Goal: Task Accomplishment & Management: Complete application form

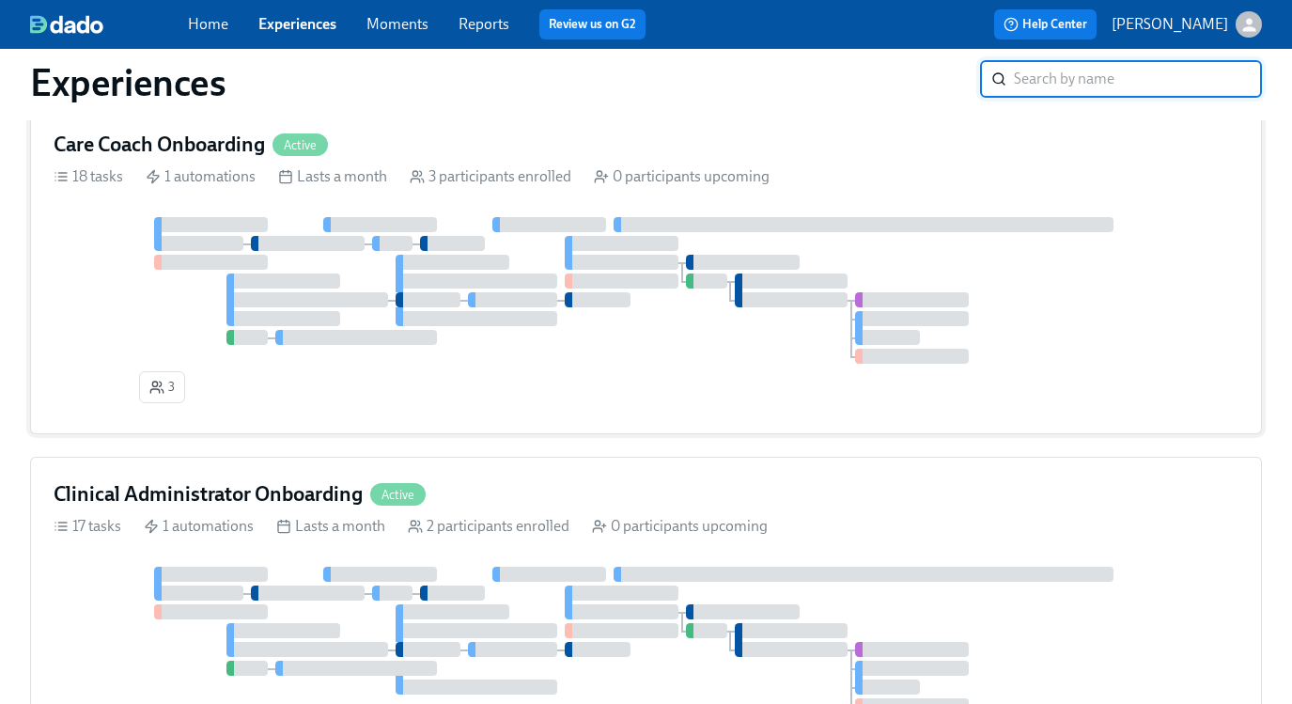
scroll to position [524, 0]
click at [512, 318] on div at bounding box center [476, 318] width 162 height 15
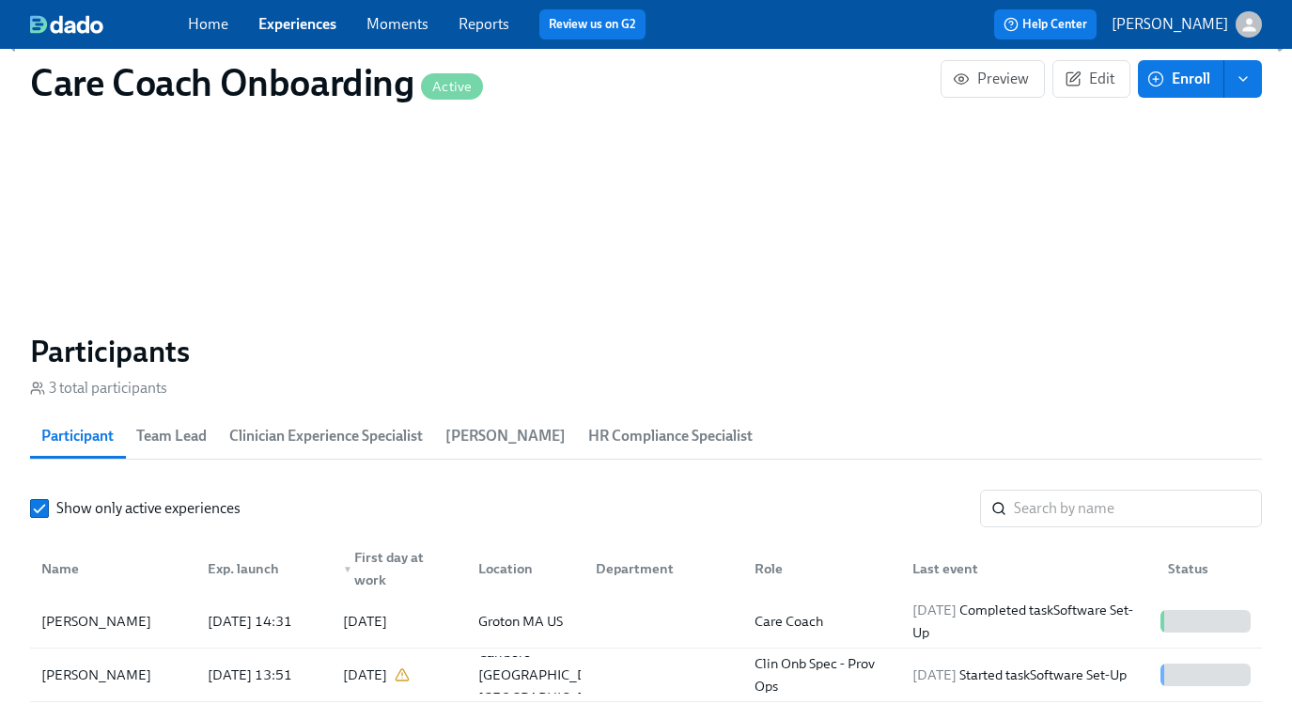
scroll to position [1417, 0]
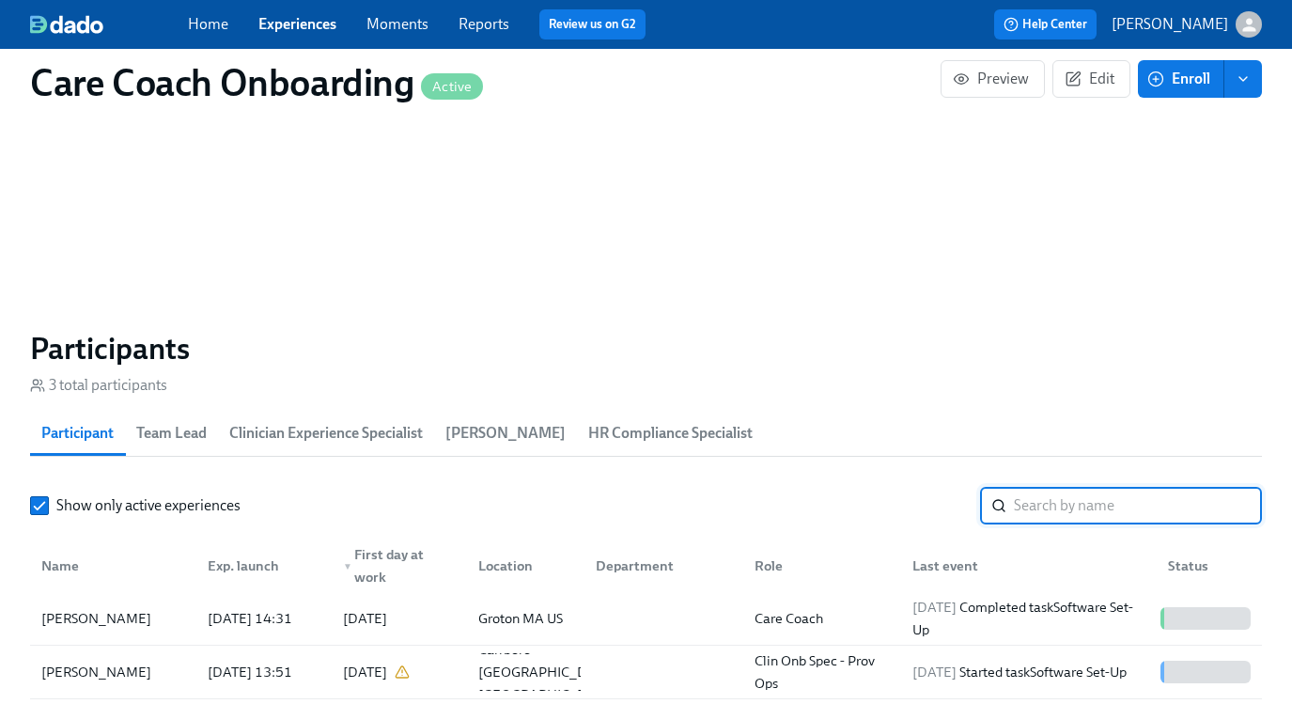
click at [1049, 515] on input "search" at bounding box center [1138, 506] width 248 height 38
paste input "[PERSON_NAME]"
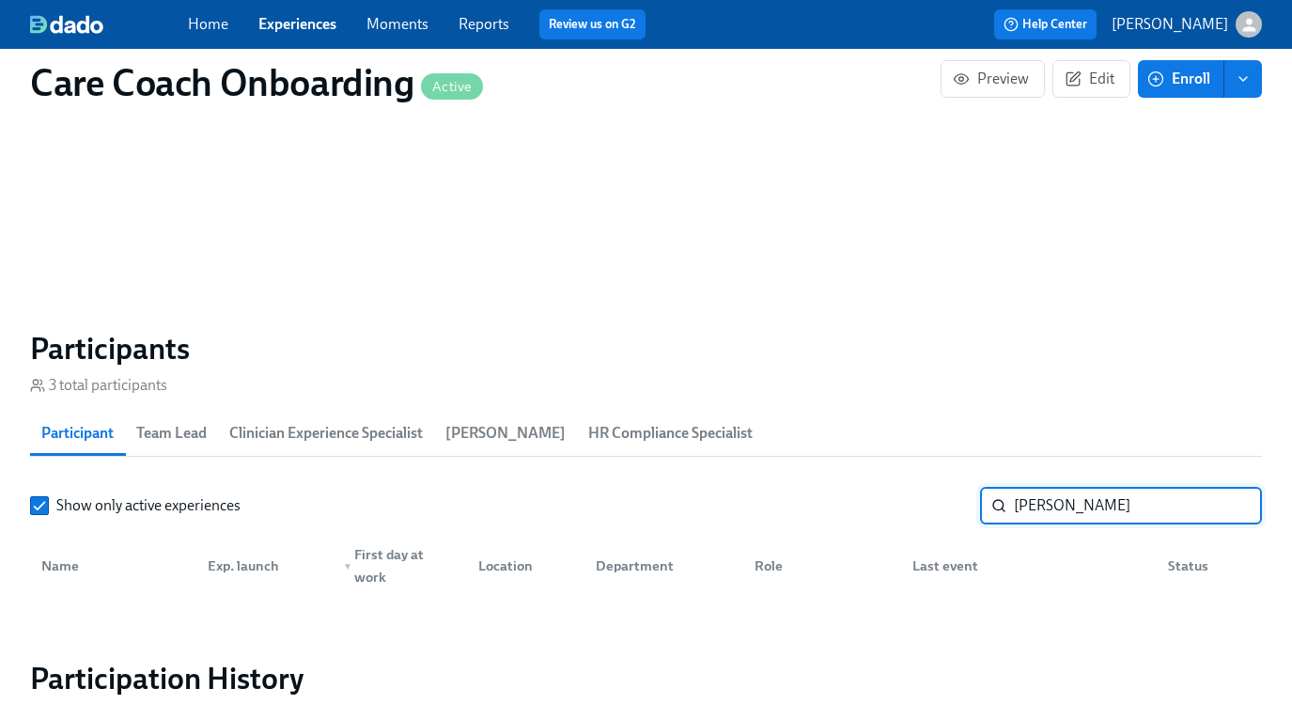
type input "[PERSON_NAME]"
click at [301, 28] on link "Experiences" at bounding box center [297, 24] width 78 height 18
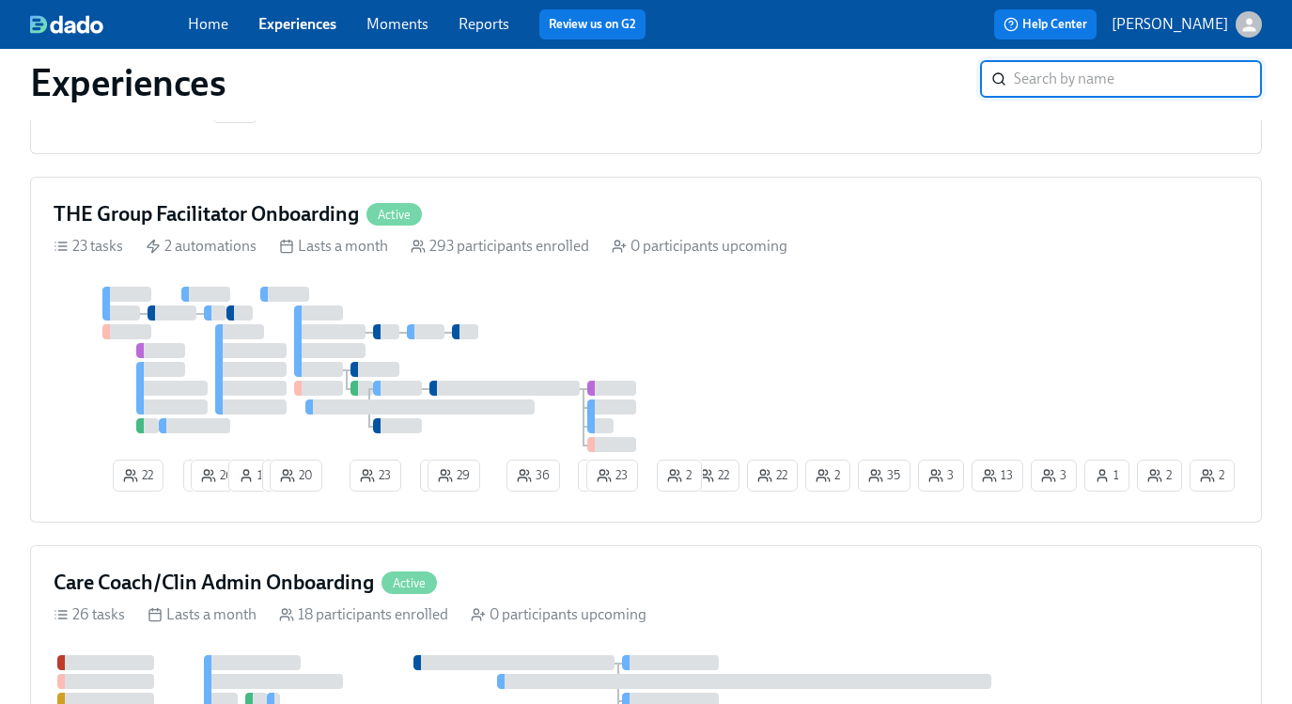
scroll to position [1294, 0]
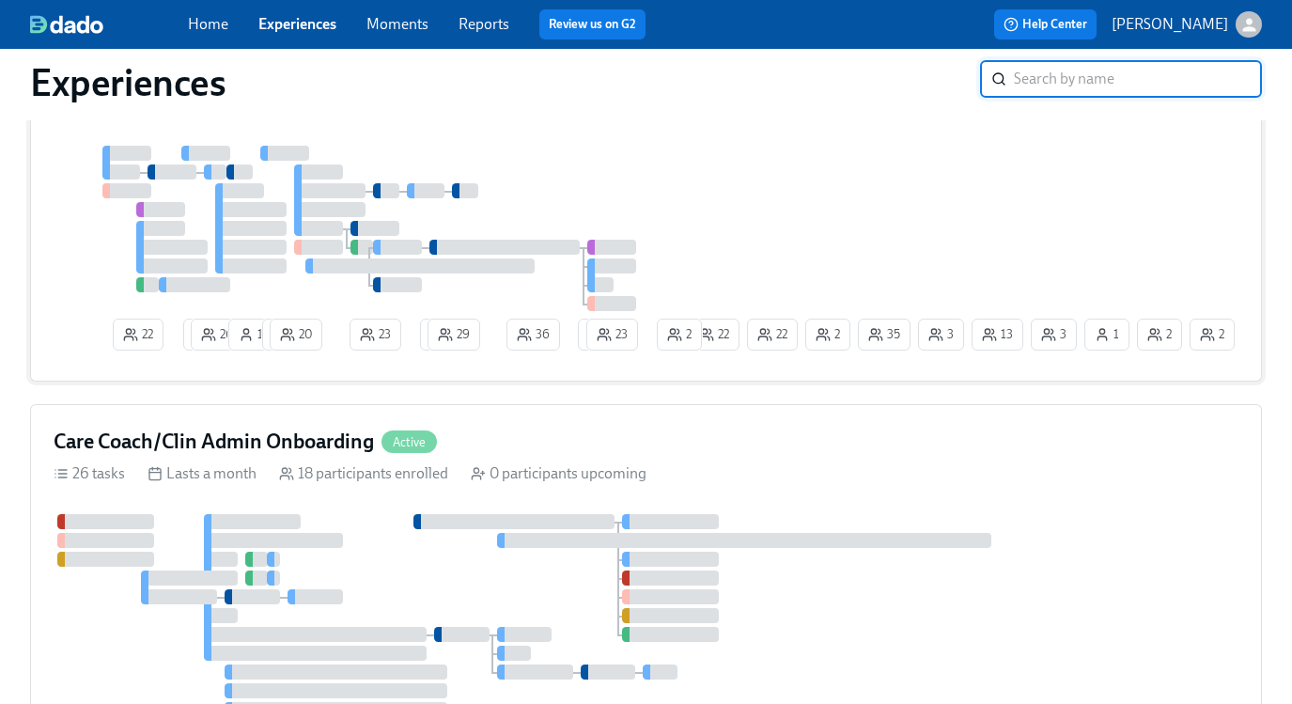
click at [693, 234] on div "22 1 26 1 1 20 23 1 29 36 3 23 13 35 3 2 2 2 3 22 1 22 2" at bounding box center [646, 252] width 1185 height 212
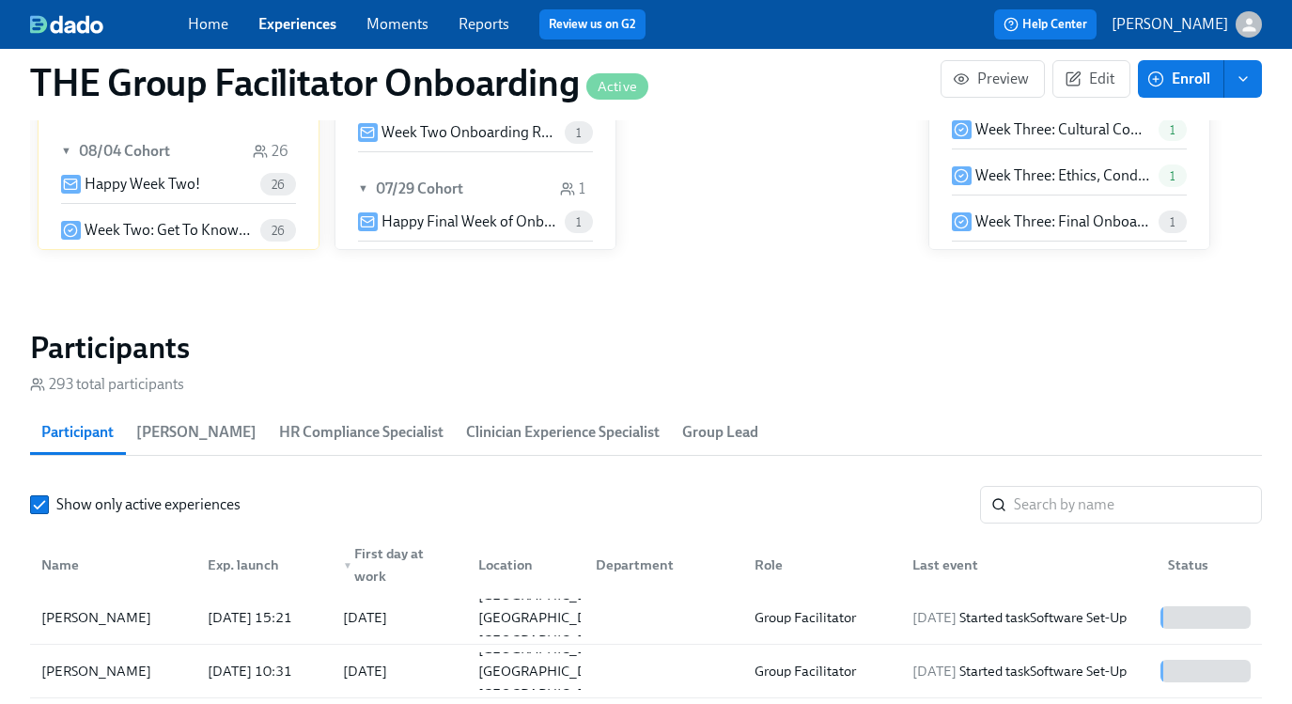
scroll to position [1654, 0]
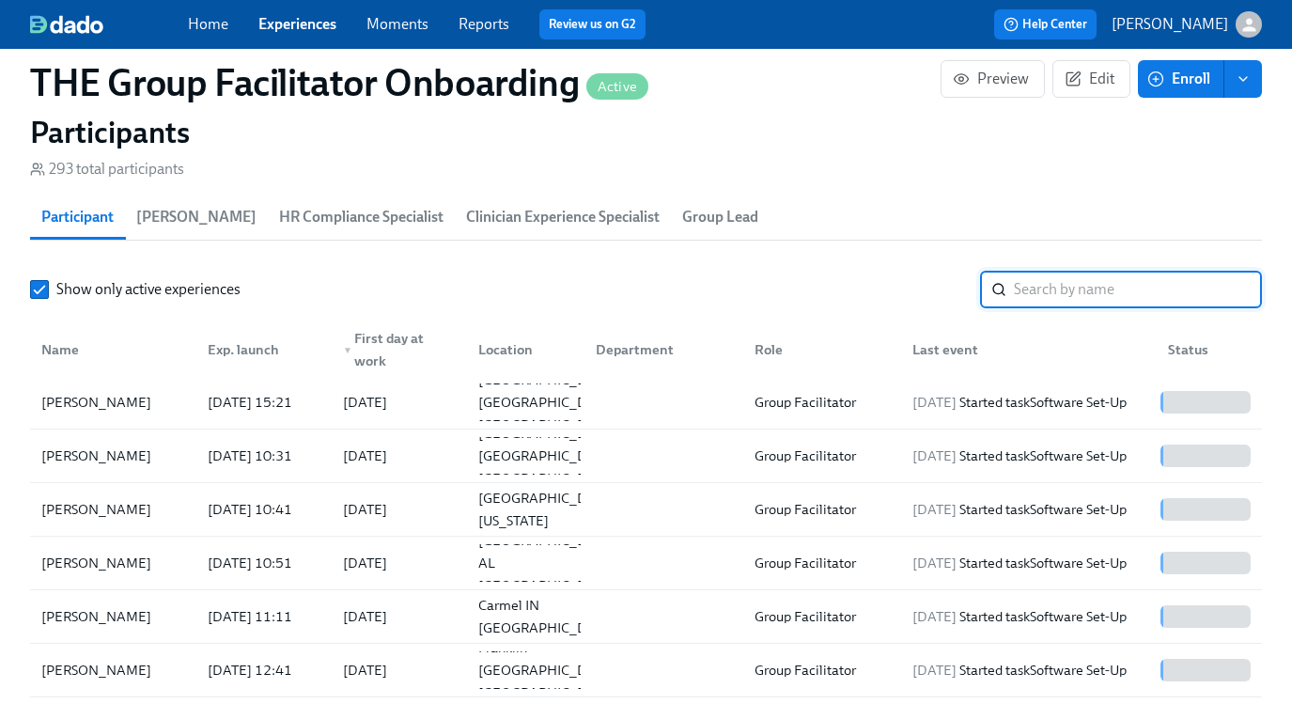
click at [1030, 285] on input "search" at bounding box center [1138, 290] width 248 height 38
paste input "[PERSON_NAME]"
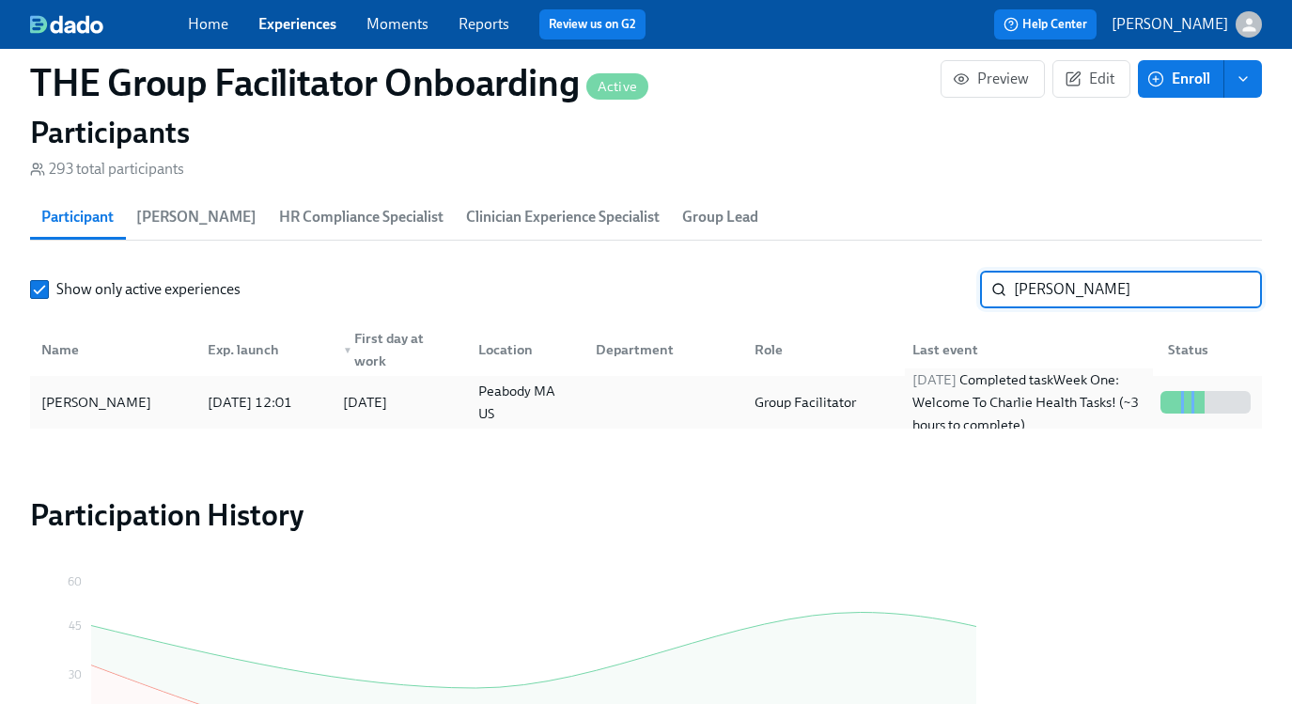
click at [964, 415] on div "[DATE] Completed task Week One: Welcome To Charlie Health Tasks! (~3 hours to c…" at bounding box center [1029, 402] width 248 height 68
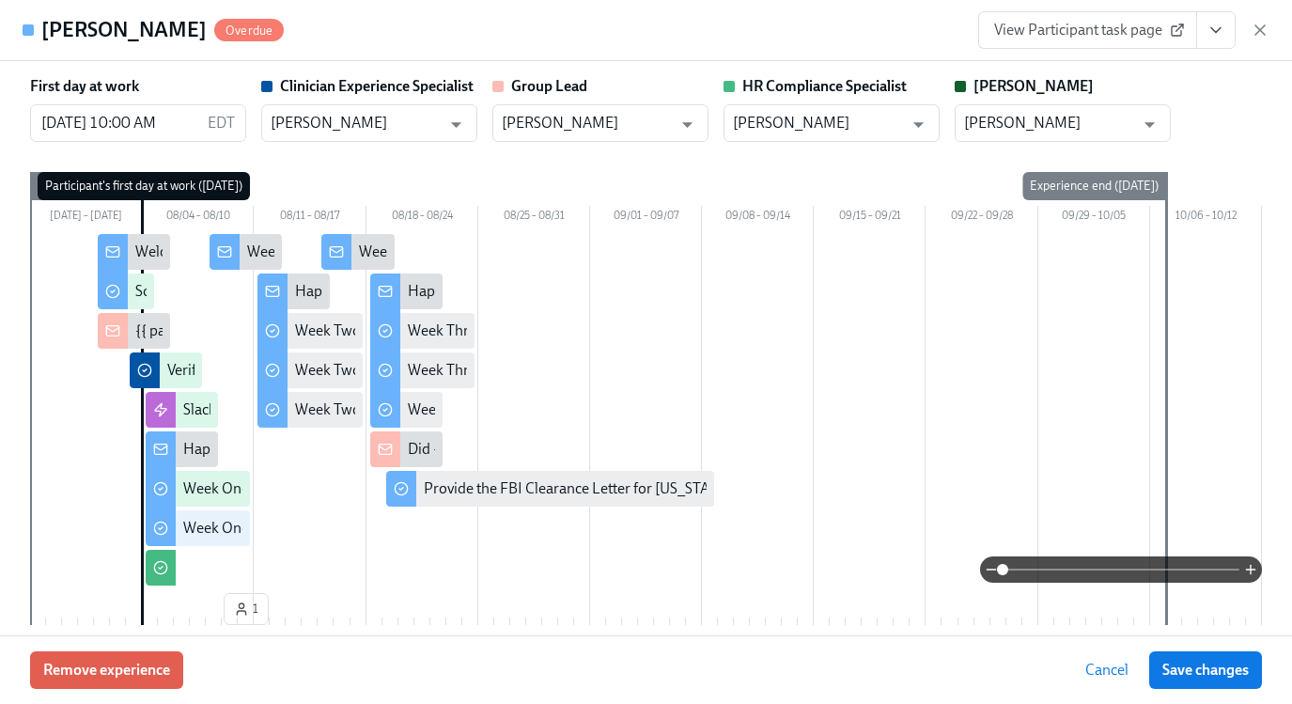
scroll to position [0, 27844]
click at [1086, 36] on span "View Participant task page" at bounding box center [1087, 30] width 187 height 19
click at [1253, 32] on icon "button" at bounding box center [1259, 30] width 19 height 19
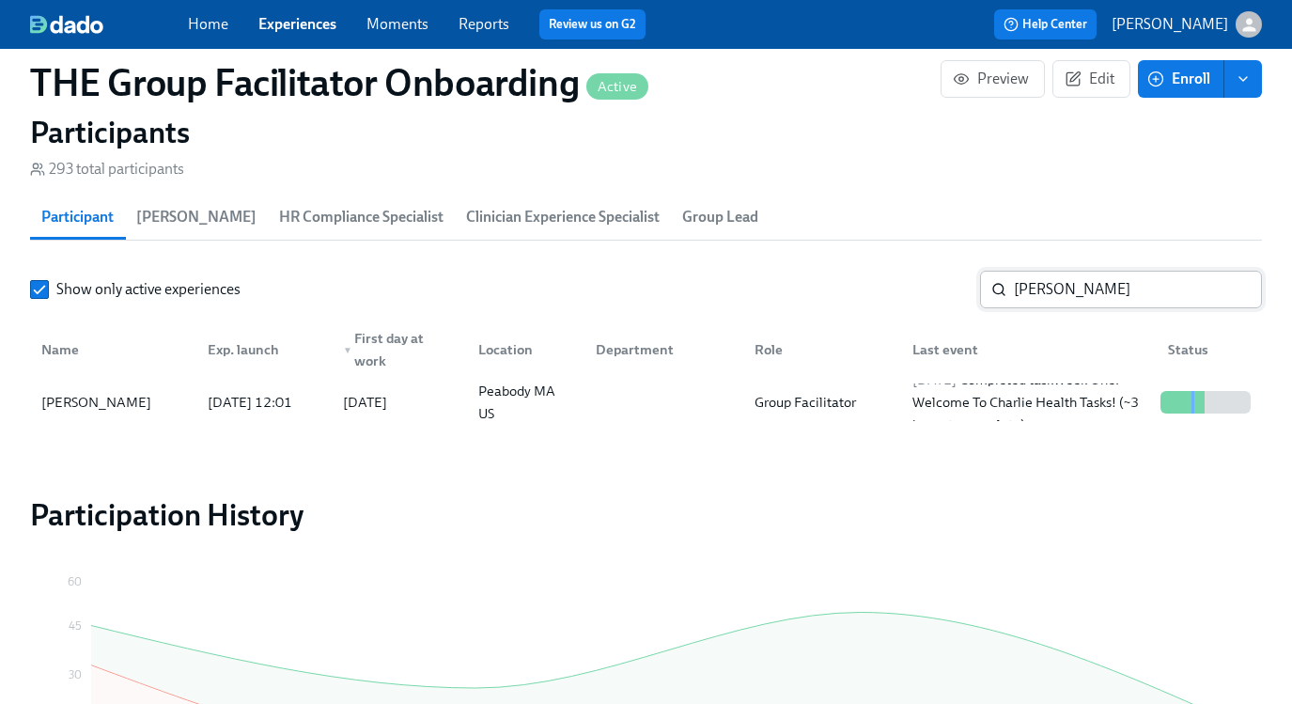
click at [1068, 301] on input "[PERSON_NAME]" at bounding box center [1138, 290] width 248 height 38
paste input "[PERSON_NAME]"
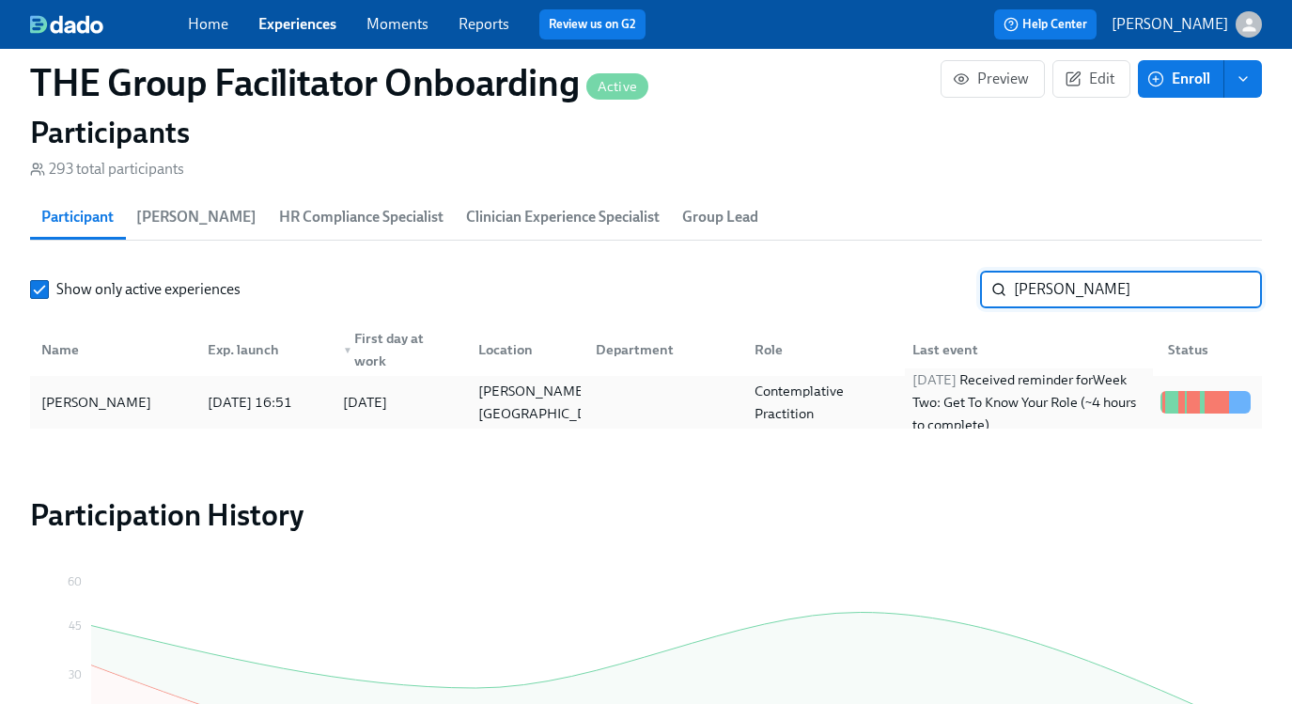
click at [1030, 414] on div "[DATE] Received reminder for Week Two: Get To Know Your Role (~4 hours to compl…" at bounding box center [1029, 402] width 248 height 68
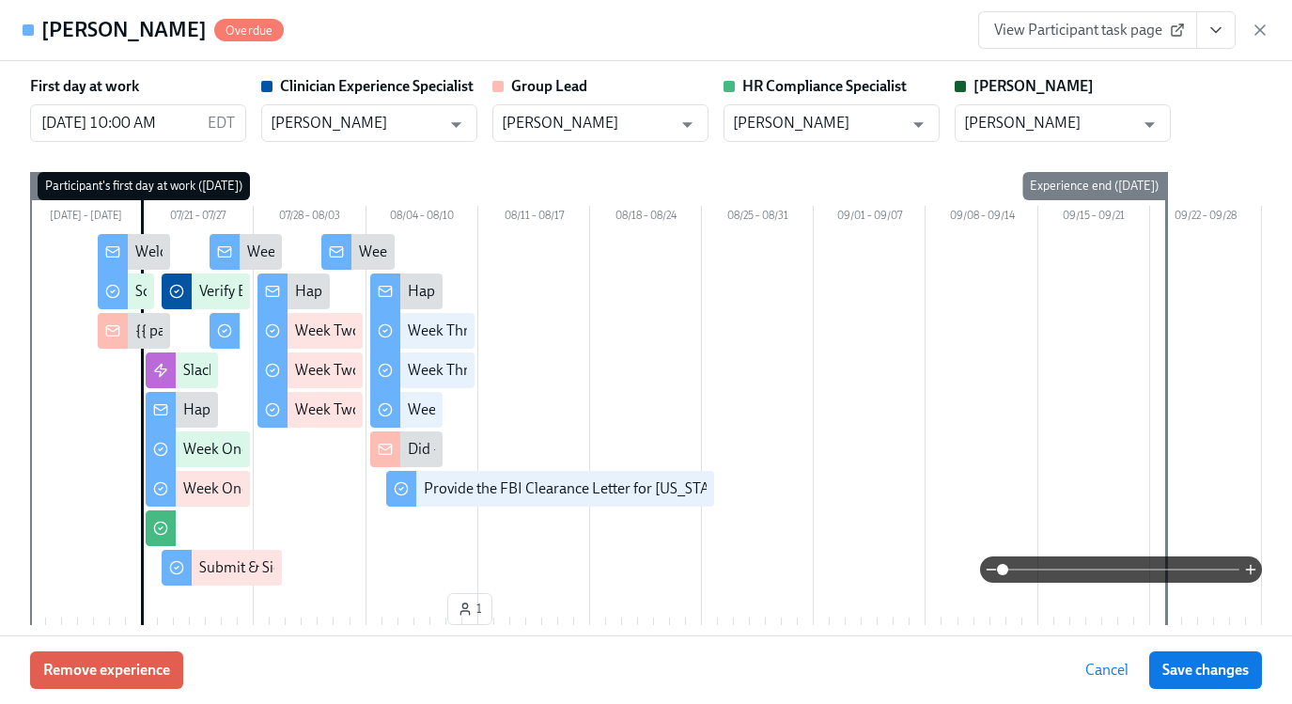
click at [1108, 26] on span "View Participant task page" at bounding box center [1087, 30] width 187 height 19
click at [1255, 31] on icon "button" at bounding box center [1259, 30] width 19 height 19
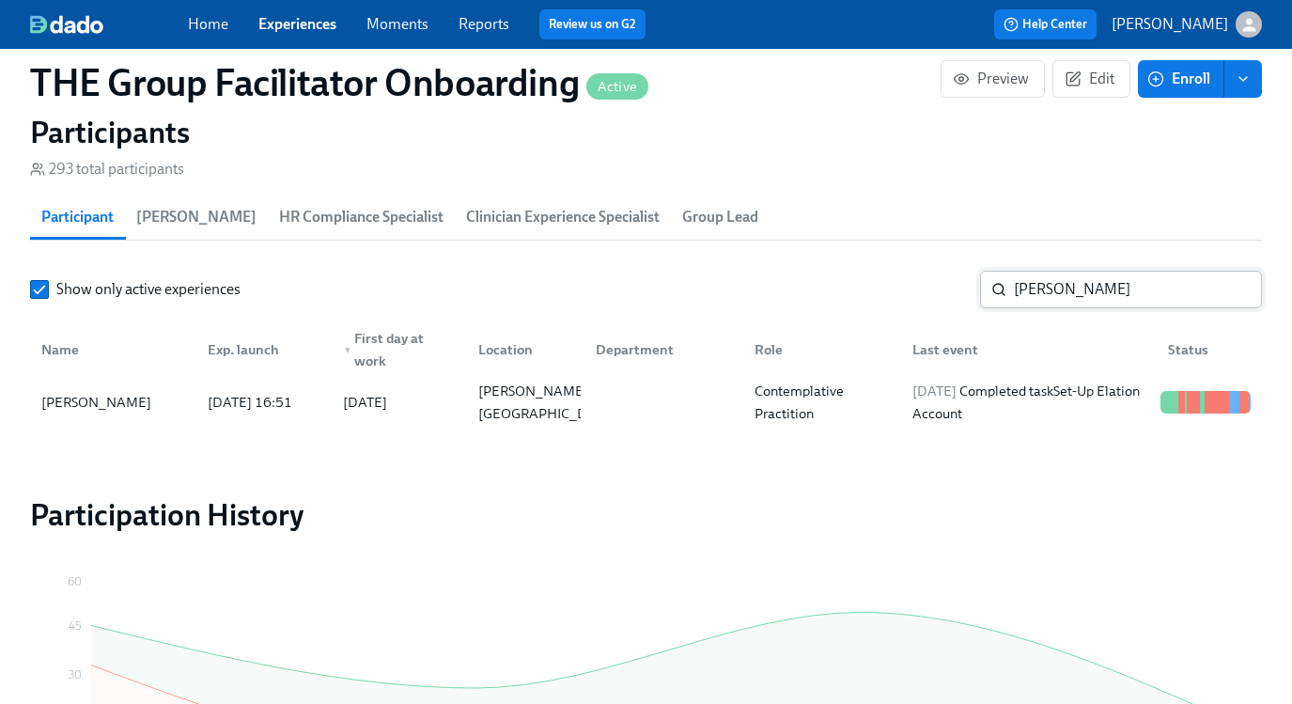
click at [1088, 302] on input "[PERSON_NAME]" at bounding box center [1138, 290] width 248 height 38
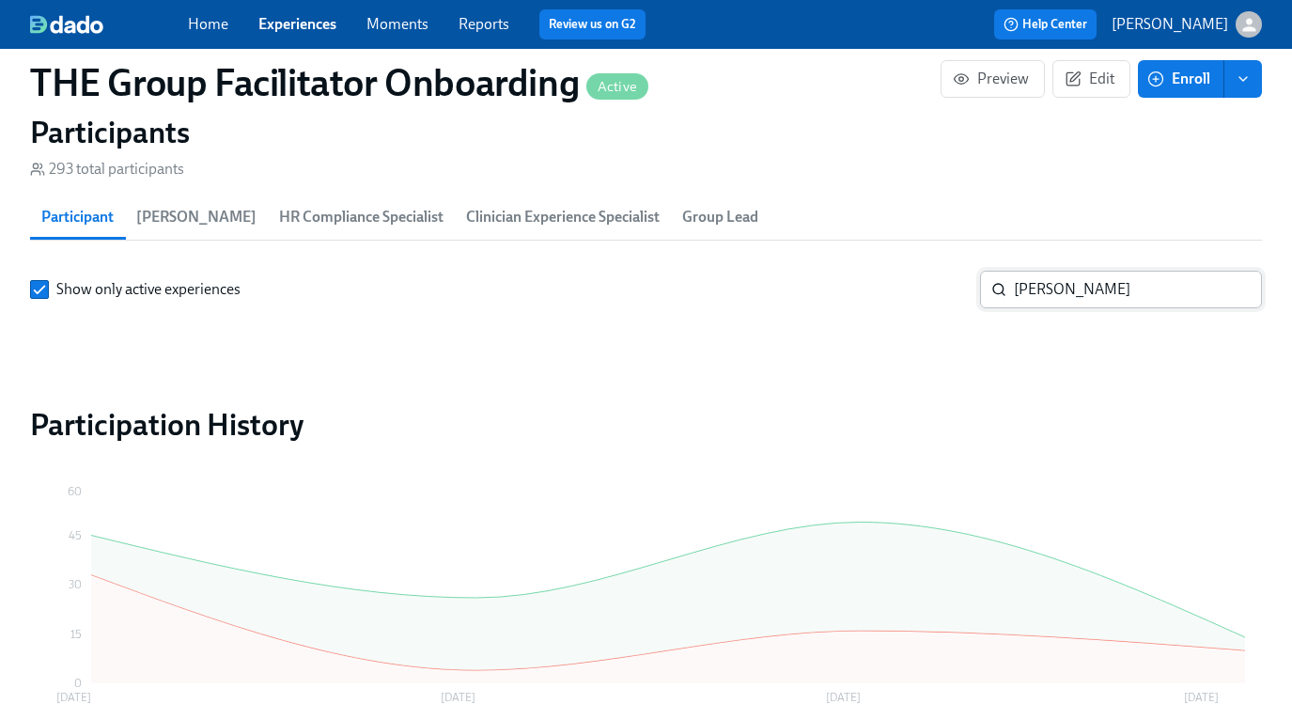
click at [1042, 290] on input "[PERSON_NAME]" at bounding box center [1138, 290] width 248 height 38
type input "l"
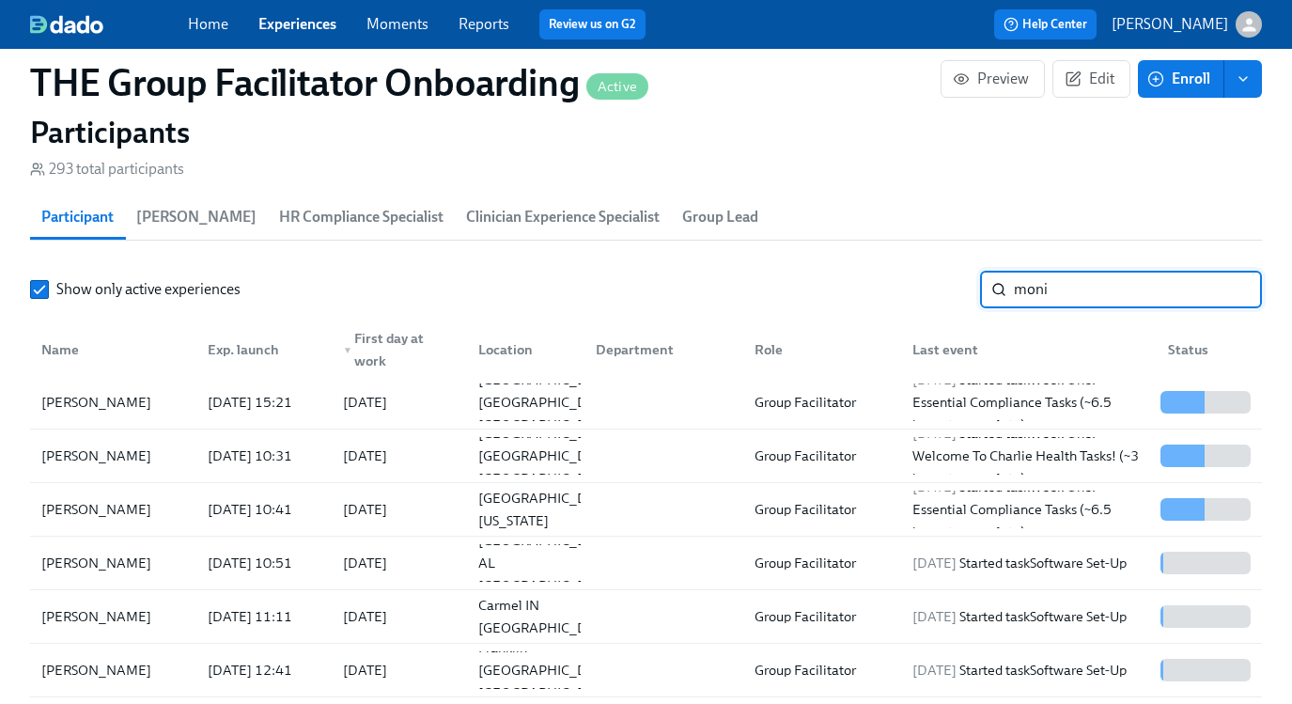
type input "moni"
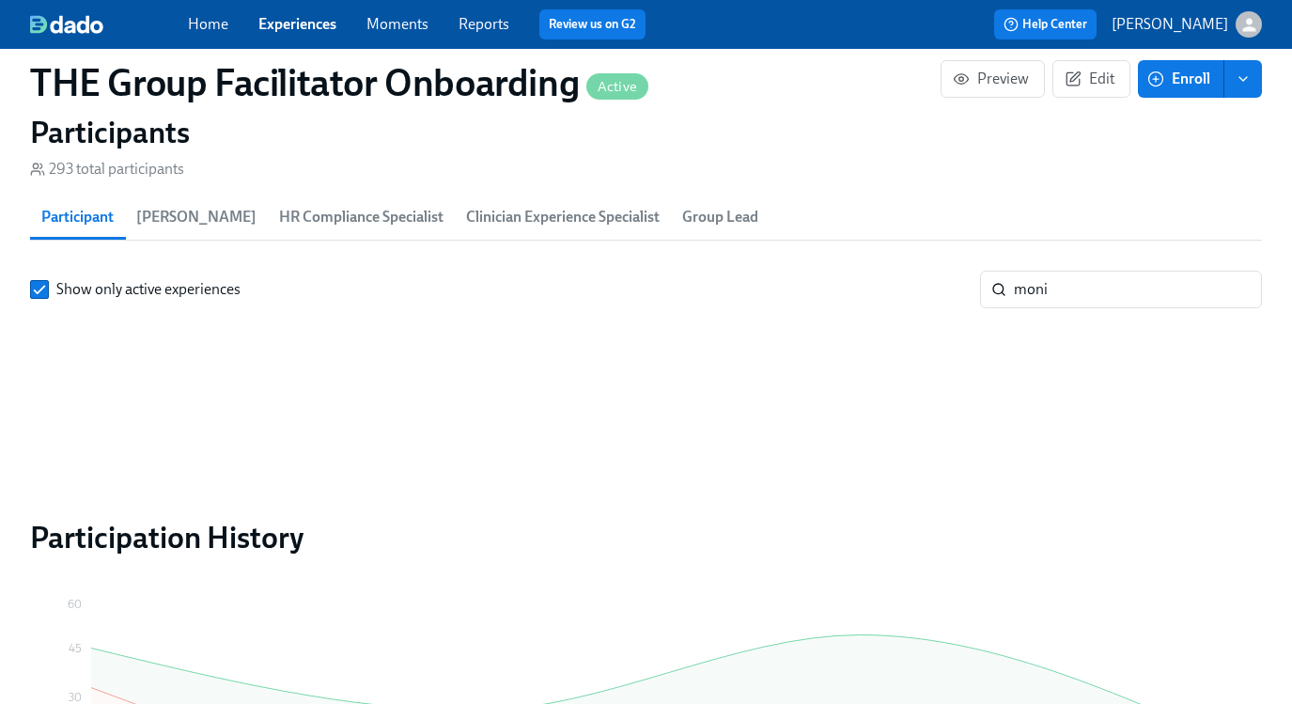
click at [1036, 445] on div at bounding box center [646, 394] width 1232 height 113
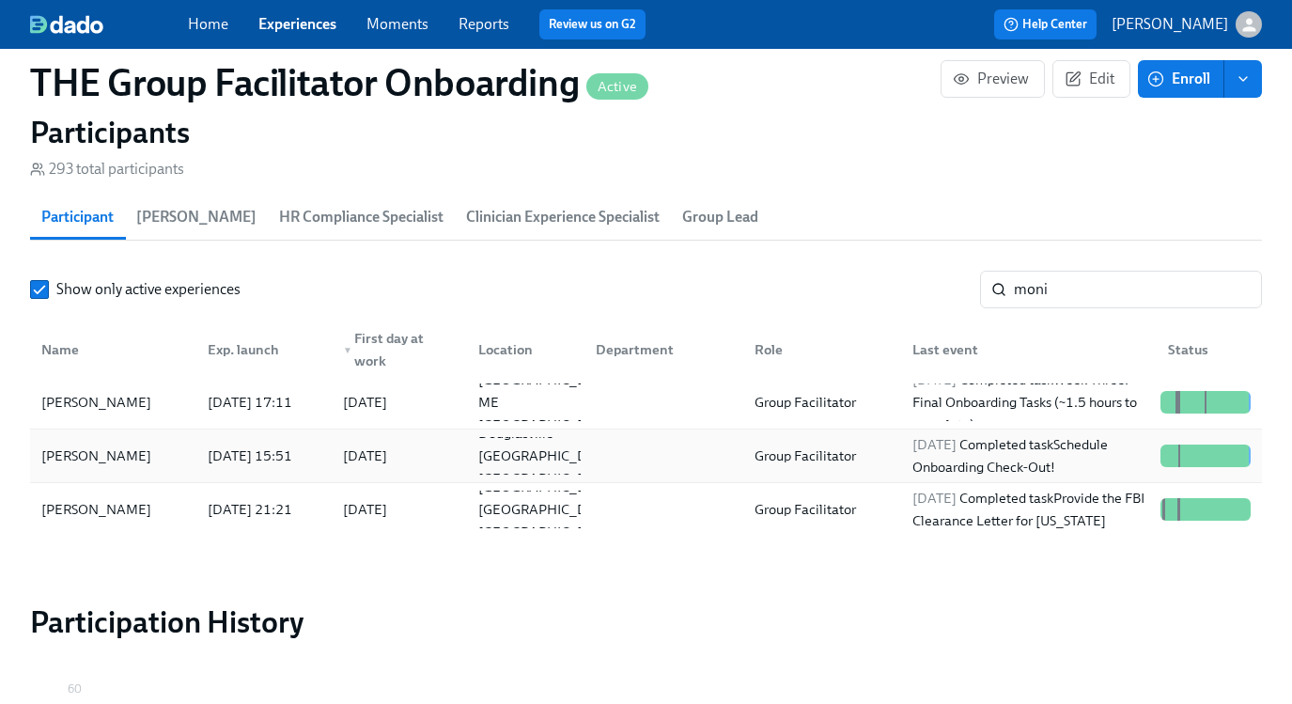
click at [933, 457] on div "[DATE] Completed task Schedule Onboarding Check-Out!" at bounding box center [1029, 455] width 248 height 45
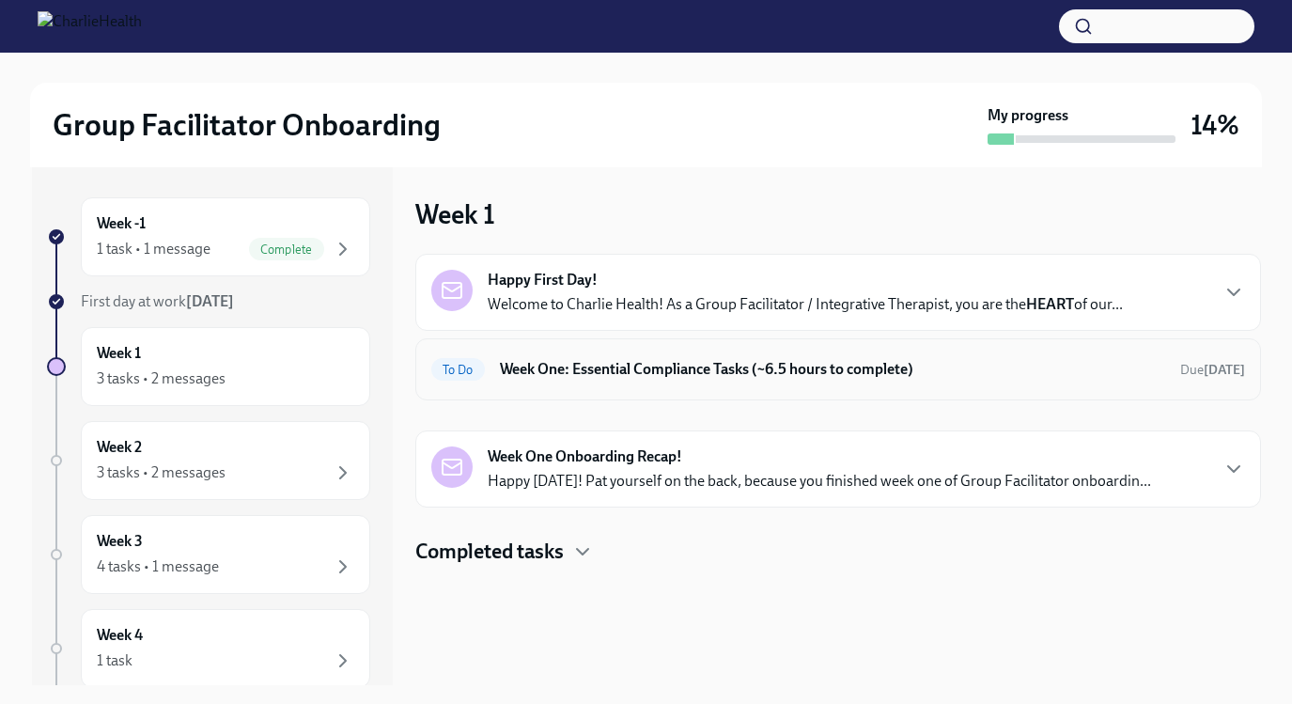
click at [565, 365] on h6 "Week One: Essential Compliance Tasks (~6.5 hours to complete)" at bounding box center [832, 369] width 665 height 21
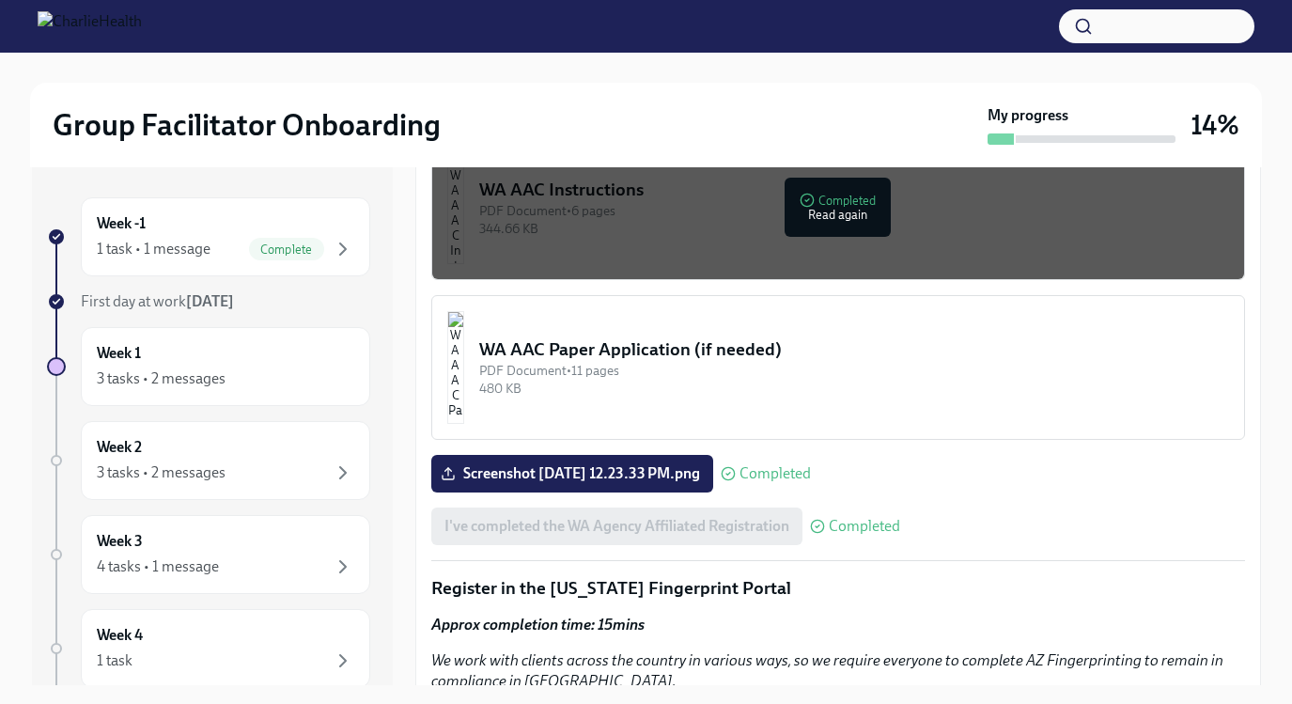
scroll to position [1599, 0]
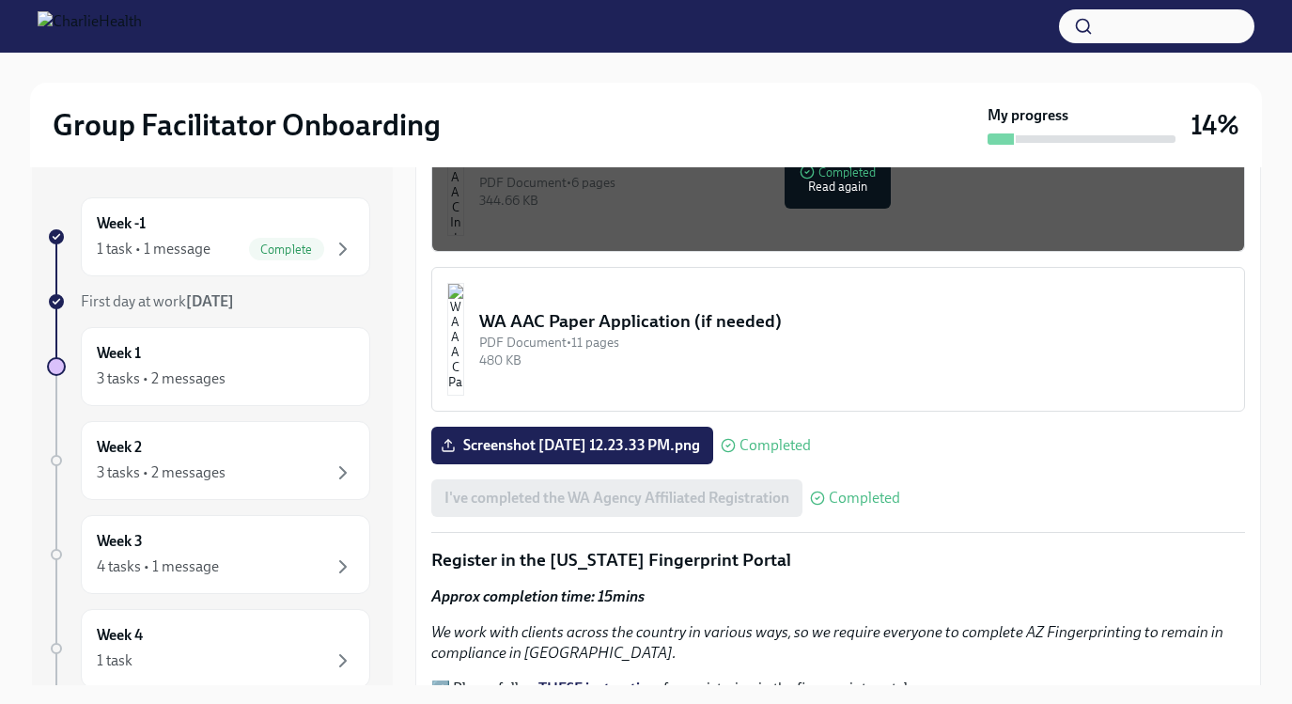
click at [674, 339] on div "PDF Document • 11 pages" at bounding box center [854, 342] width 750 height 18
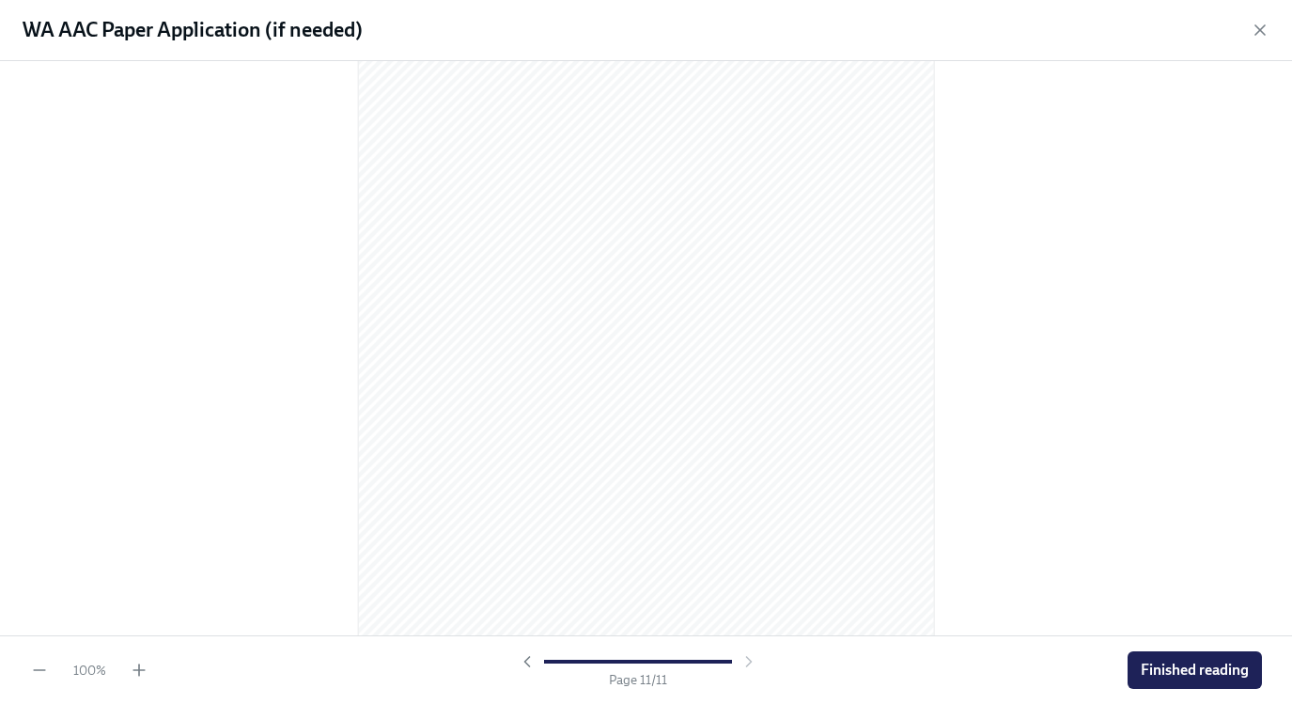
scroll to position [7811, 0]
click at [1160, 663] on span "Finished reading" at bounding box center [1194, 669] width 108 height 19
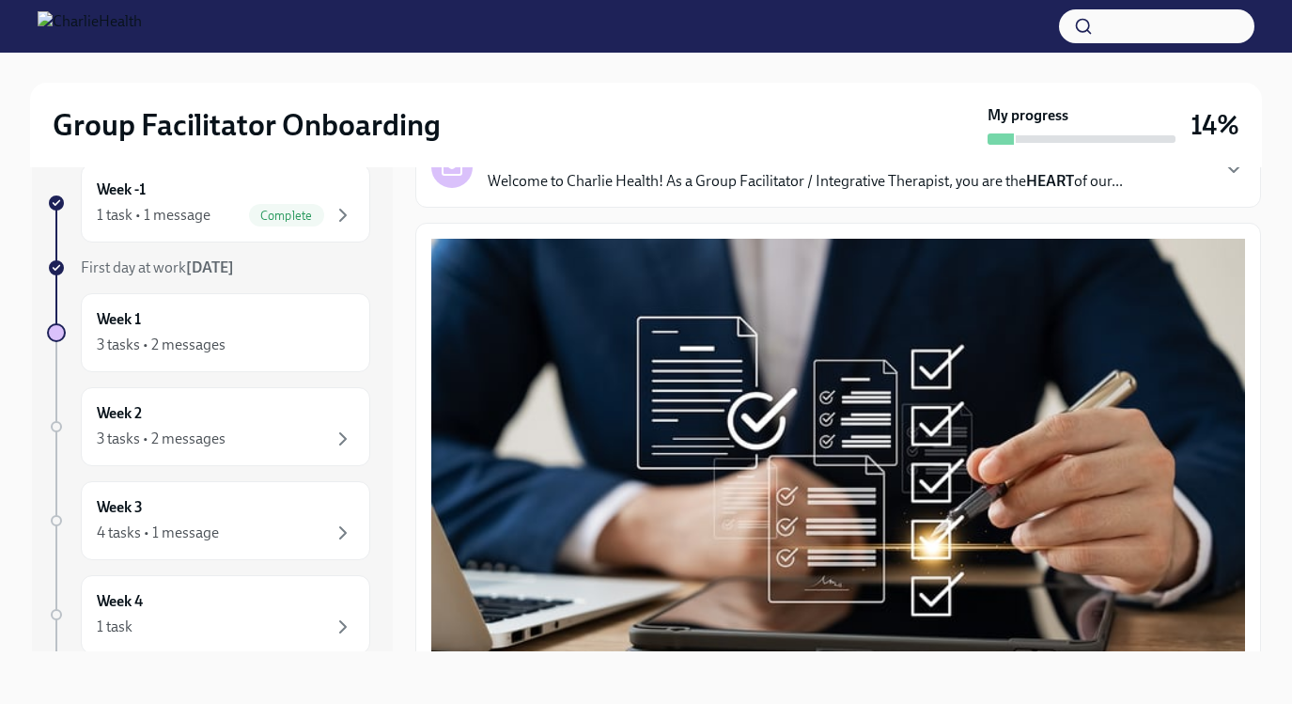
scroll to position [0, 0]
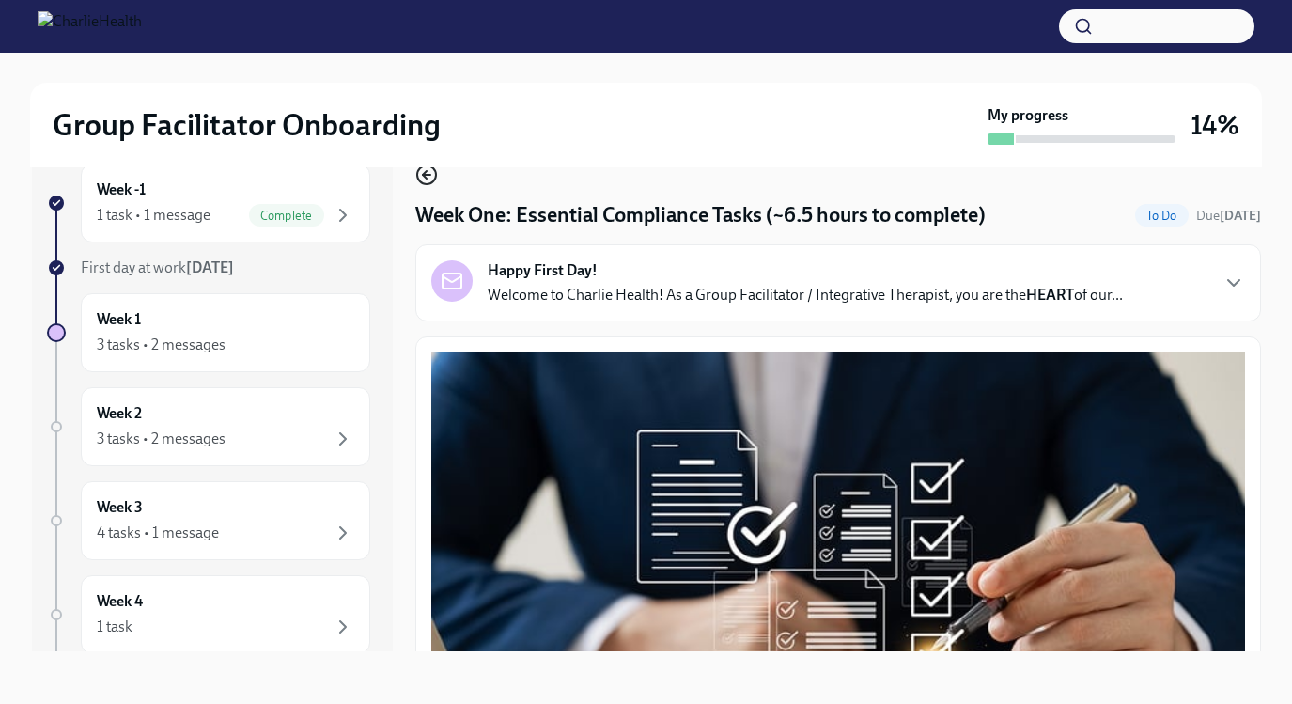
click at [426, 180] on icon "button" at bounding box center [426, 174] width 23 height 23
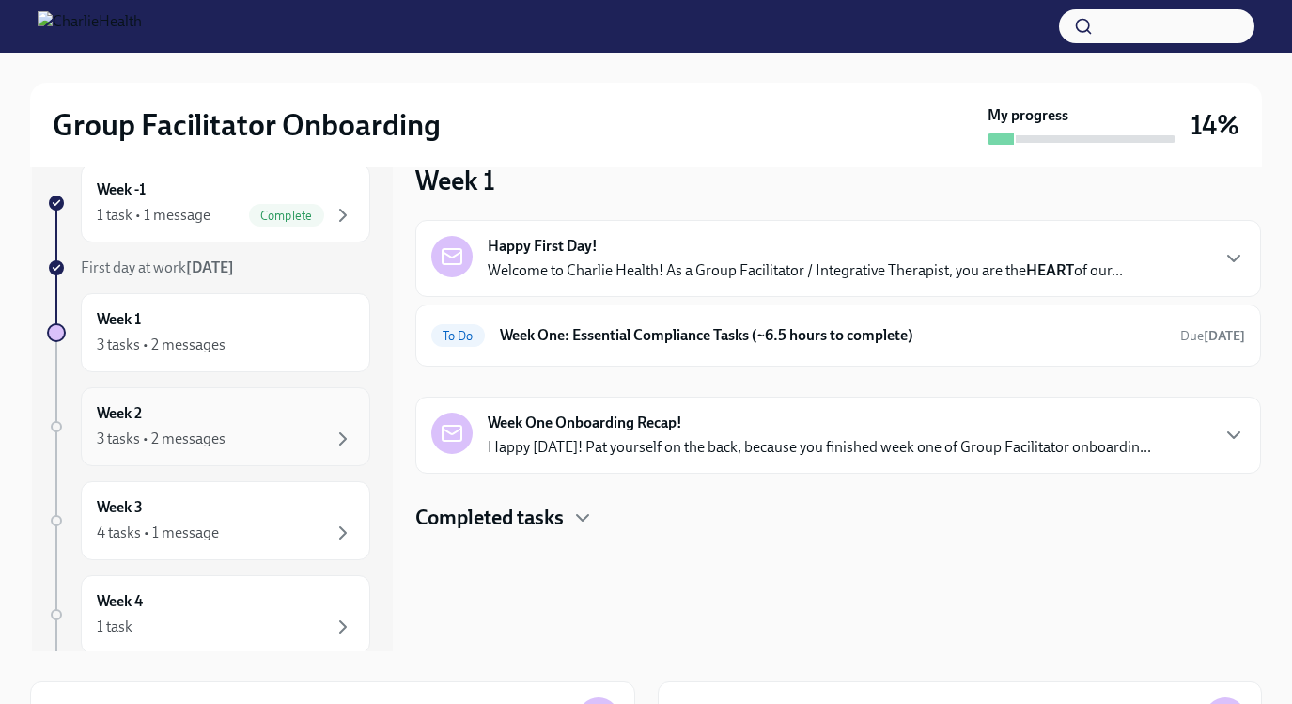
click at [235, 433] on div "3 tasks • 2 messages" at bounding box center [225, 438] width 257 height 23
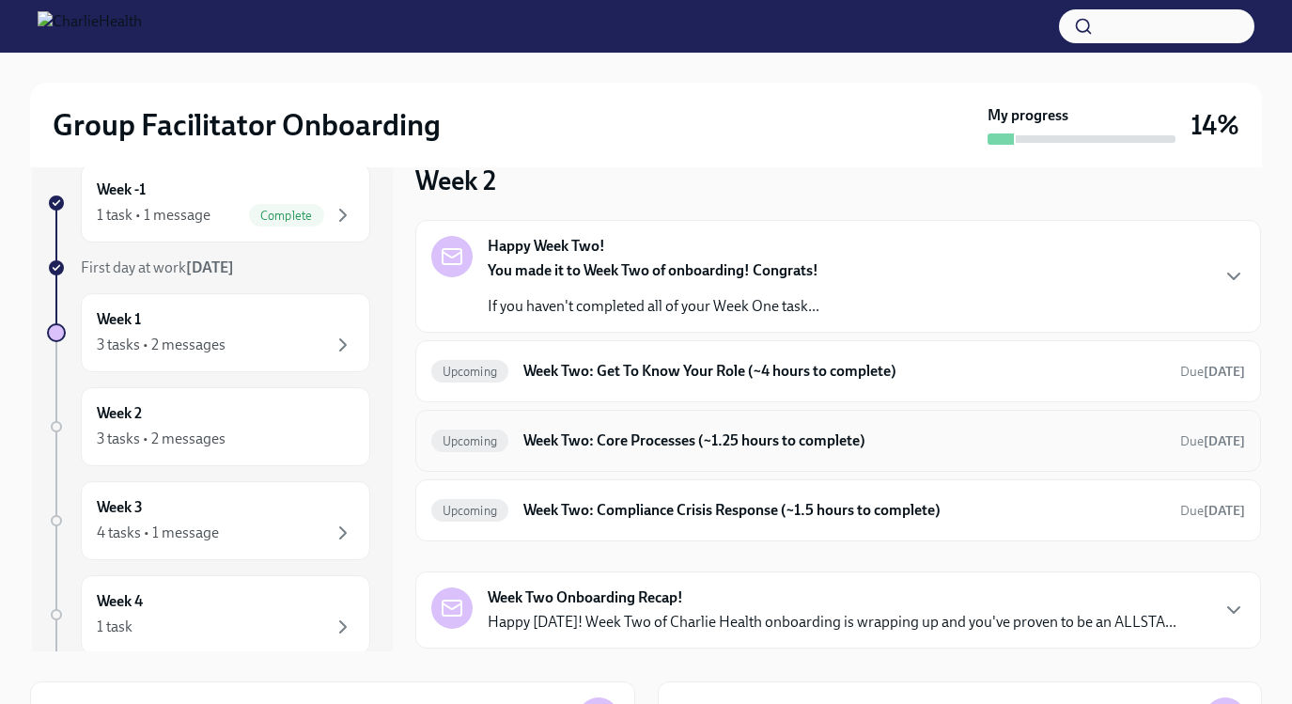
click at [666, 446] on h6 "Week Two: Core Processes (~1.25 hours to complete)" at bounding box center [843, 440] width 641 height 21
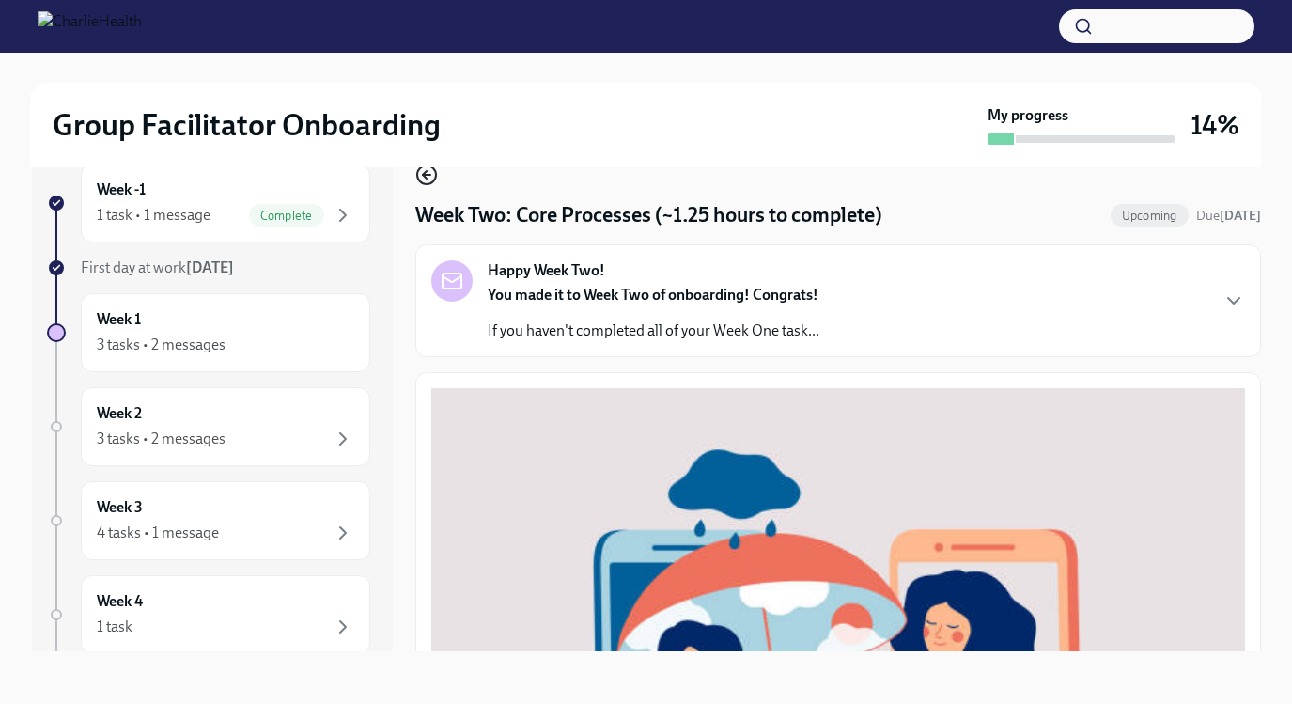
click at [427, 171] on icon "button" at bounding box center [426, 174] width 23 height 23
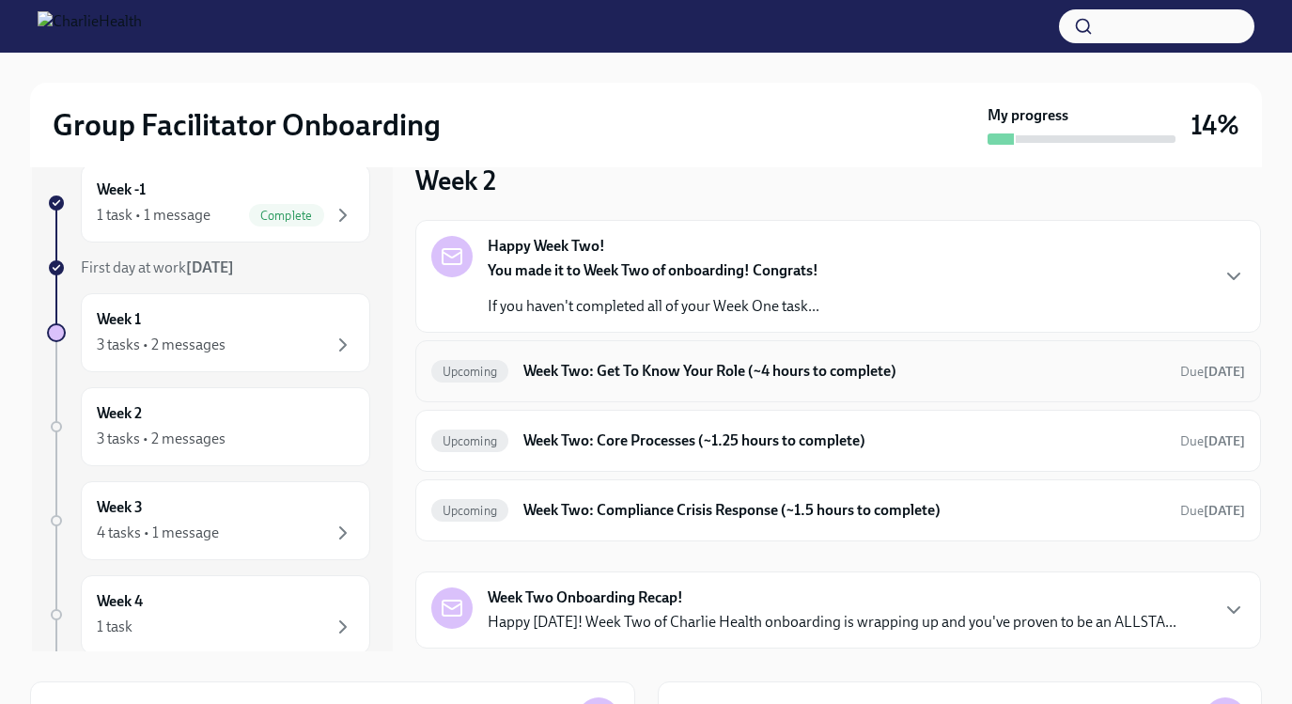
click at [686, 372] on h6 "Week Two: Get To Know Your Role (~4 hours to complete)" at bounding box center [843, 371] width 641 height 21
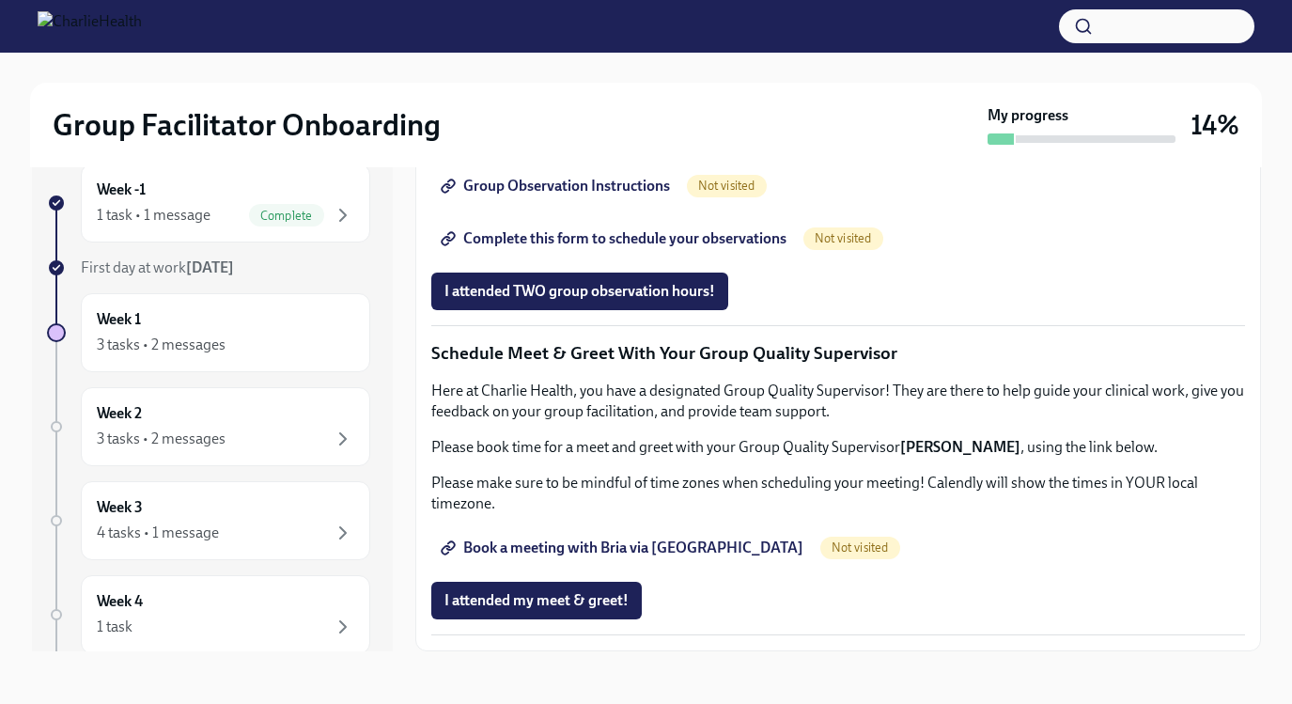
scroll to position [1743, 0]
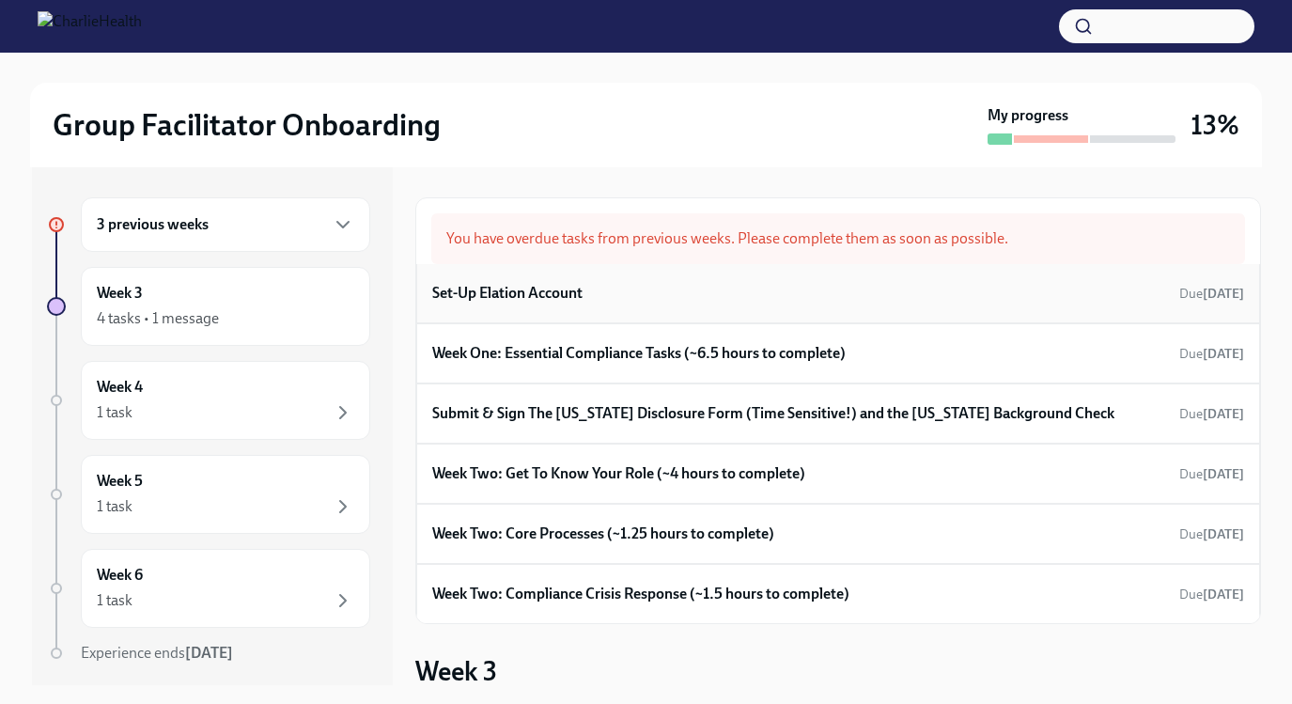
click at [816, 290] on div "Set-Up Elation Account Due [DATE]" at bounding box center [838, 293] width 812 height 28
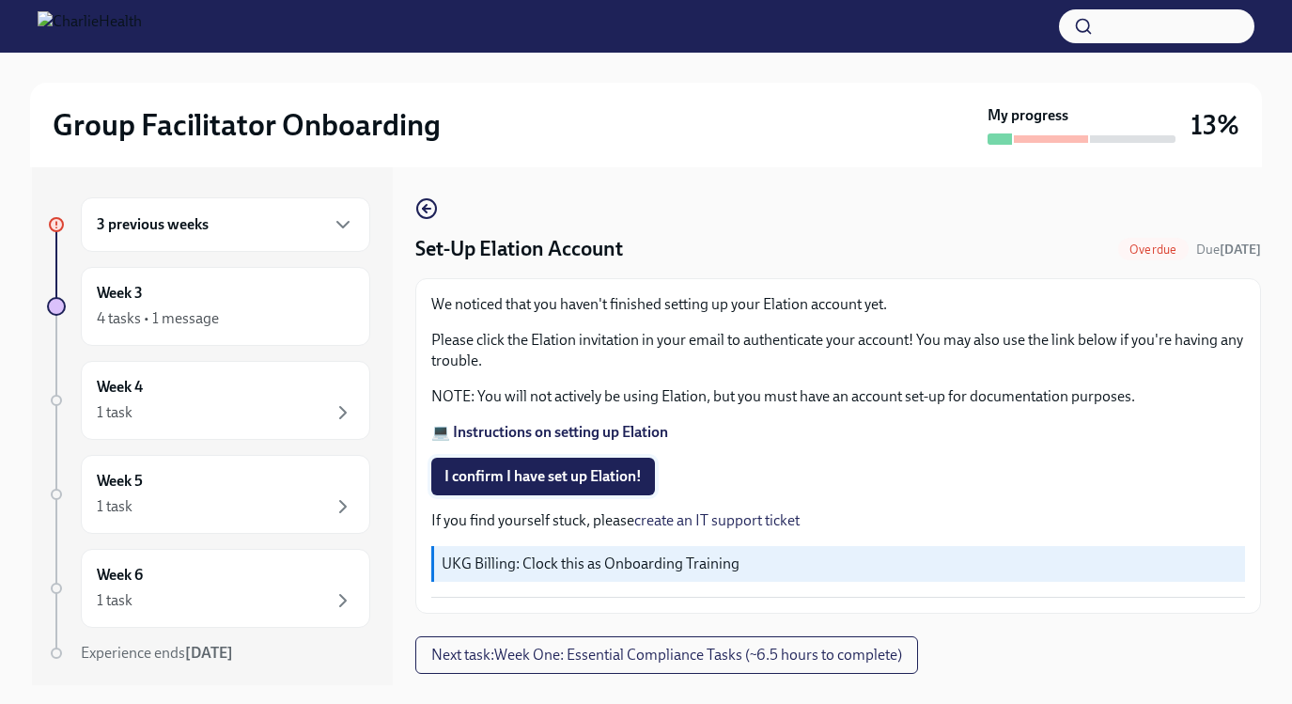
click at [501, 470] on span "I confirm I have set up Elation!" at bounding box center [542, 476] width 197 height 19
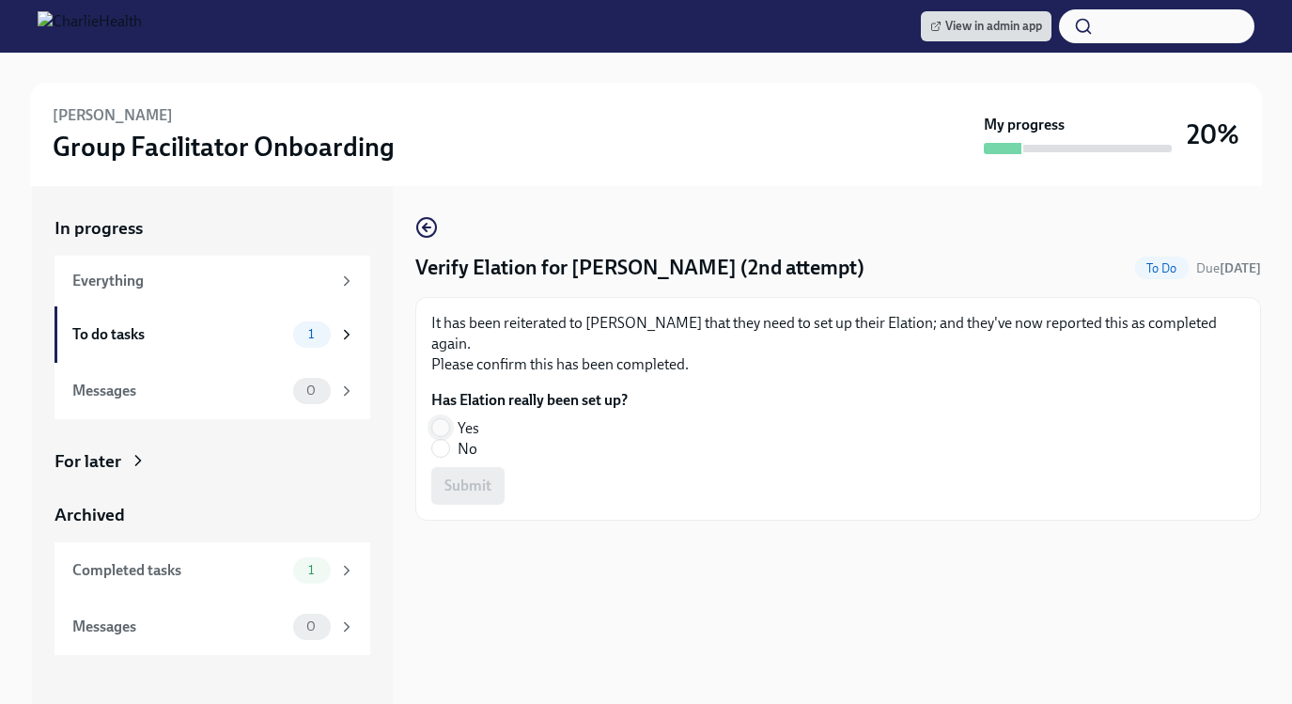
click at [437, 419] on input "Yes" at bounding box center [440, 427] width 17 height 17
radio input "true"
click at [464, 476] on span "Submit" at bounding box center [467, 485] width 47 height 19
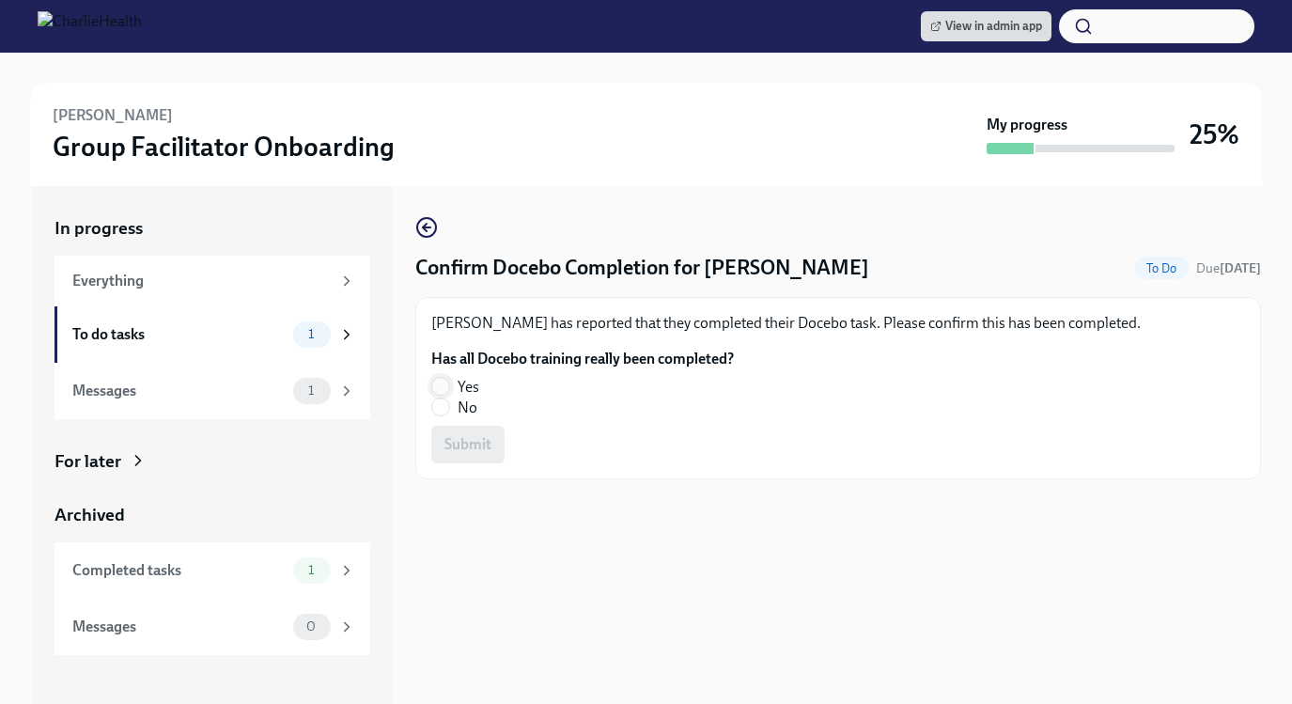
click at [442, 385] on input "Yes" at bounding box center [440, 386] width 17 height 17
radio input "true"
click at [455, 447] on span "Submit" at bounding box center [467, 444] width 47 height 19
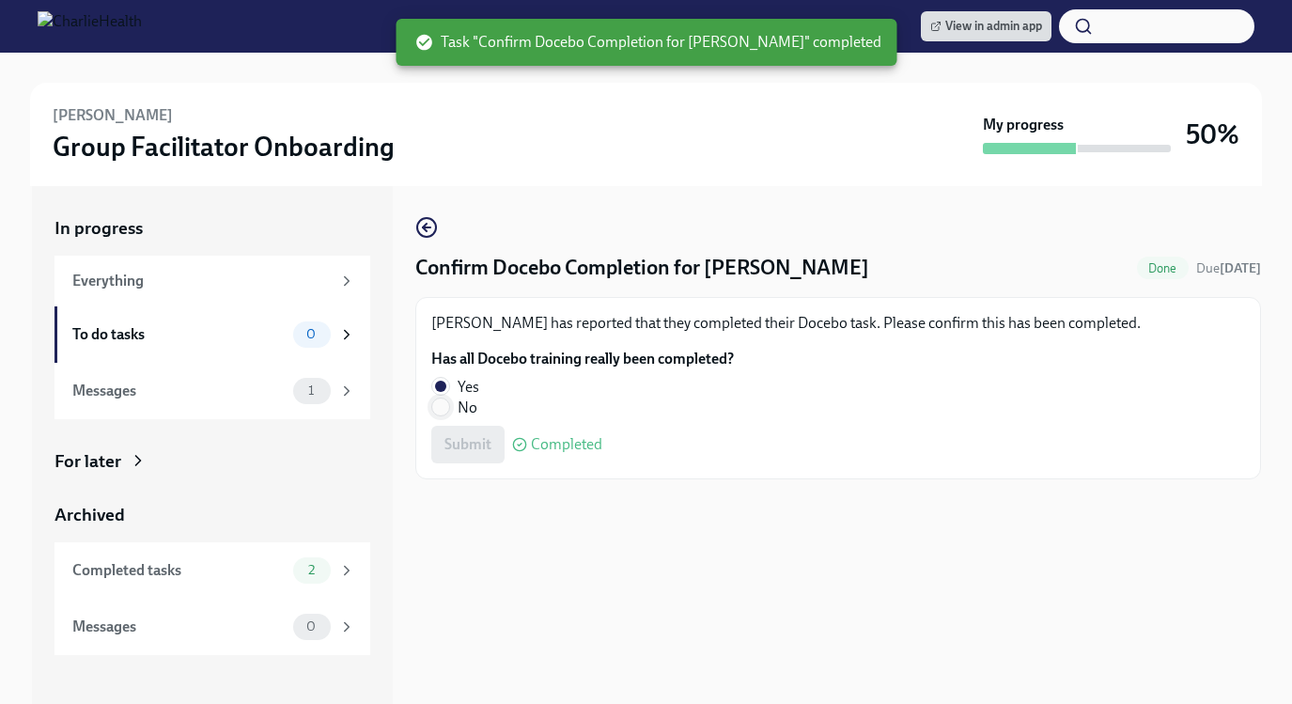
click at [441, 411] on input "No" at bounding box center [440, 406] width 17 height 17
radio input "true"
click at [457, 441] on span "Submit" at bounding box center [467, 444] width 47 height 19
